Goal: Task Accomplishment & Management: Manage account settings

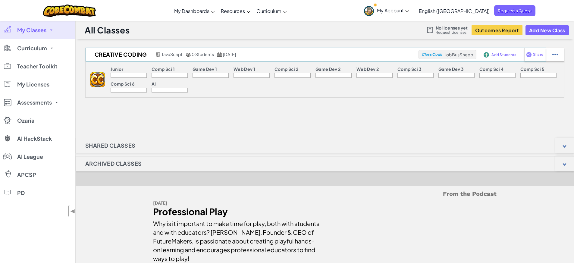
click at [503, 57] on div "Add Students" at bounding box center [498, 55] width 33 height 14
click at [504, 55] on span "Add Students" at bounding box center [503, 55] width 25 height 4
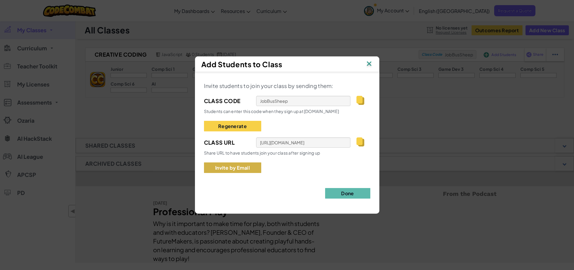
click at [239, 169] on button "Invite by Email" at bounding box center [232, 167] width 57 height 11
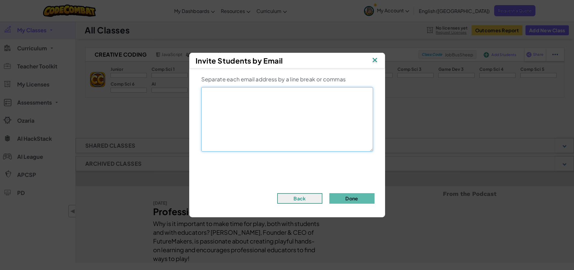
click at [227, 96] on textarea at bounding box center [287, 119] width 172 height 64
type textarea "[EMAIL_ADDRESS][DOMAIN_NAME]"
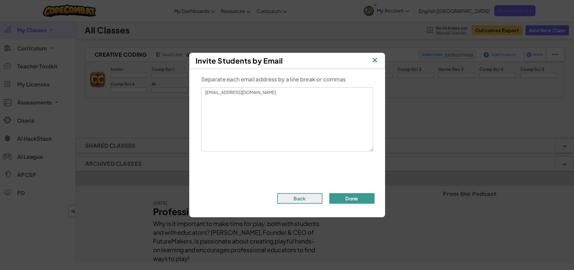
click at [355, 198] on button "Done" at bounding box center [351, 198] width 45 height 11
